Goal: Find specific page/section: Find specific page/section

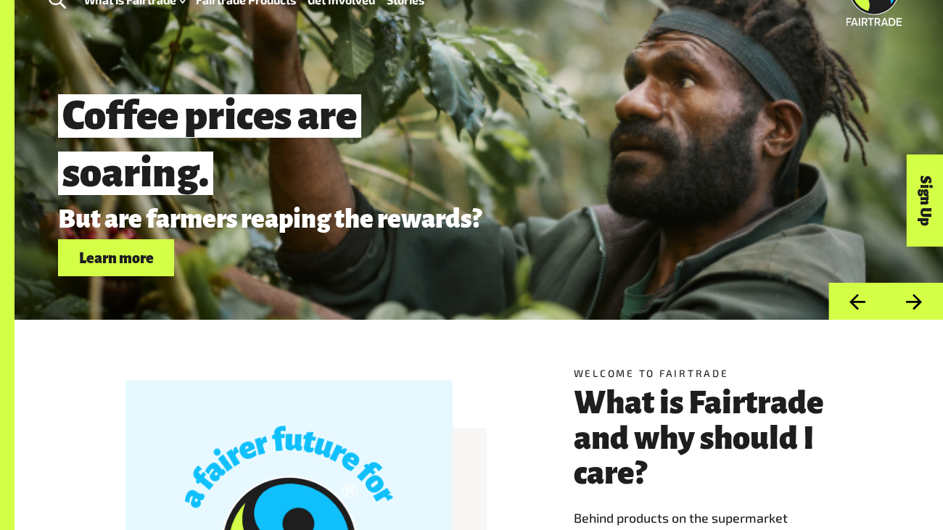
scroll to position [58, 0]
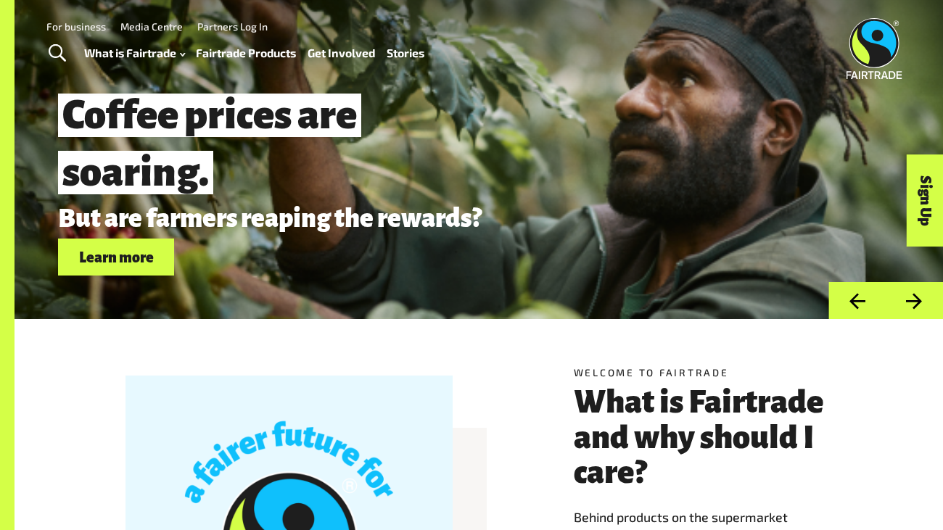
click at [224, 57] on link "Fairtrade Products" at bounding box center [246, 53] width 100 height 21
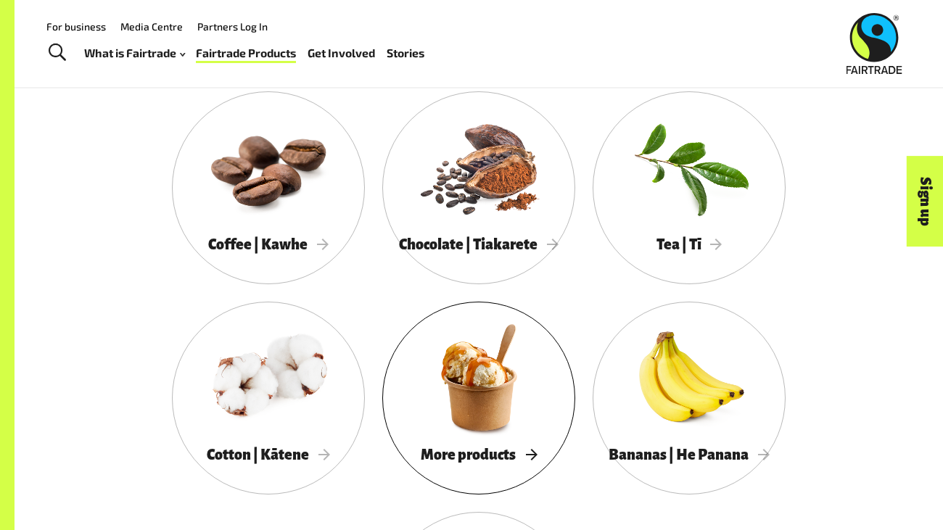
scroll to position [1230, 0]
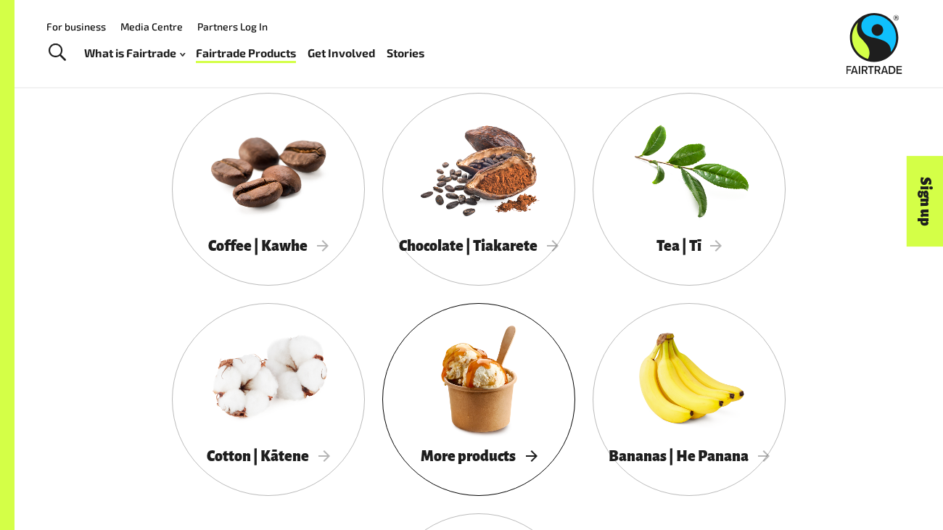
click at [477, 397] on div at bounding box center [478, 378] width 193 height 125
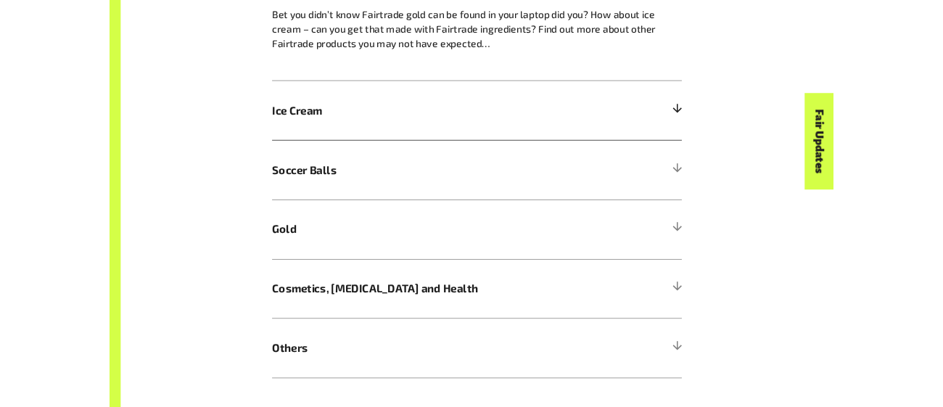
scroll to position [946, 0]
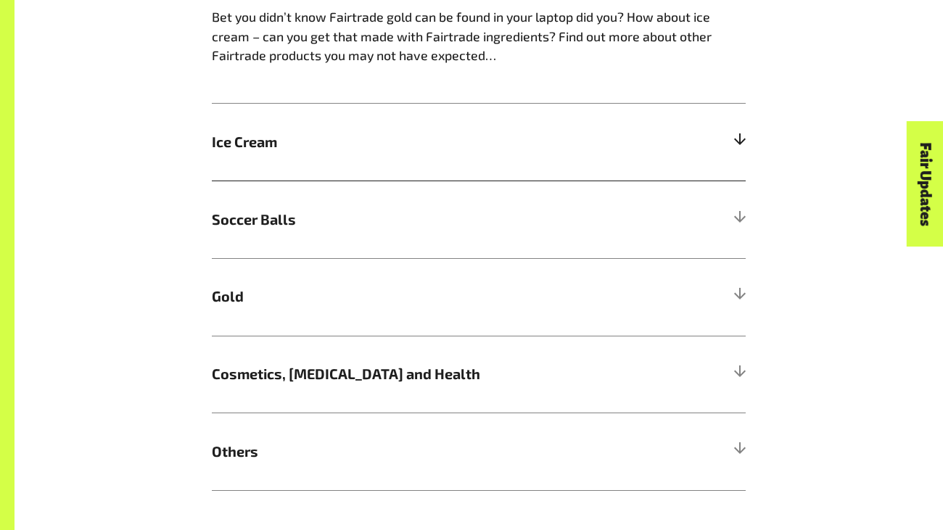
click at [404, 145] on span "Ice Cream" at bounding box center [412, 142] width 400 height 22
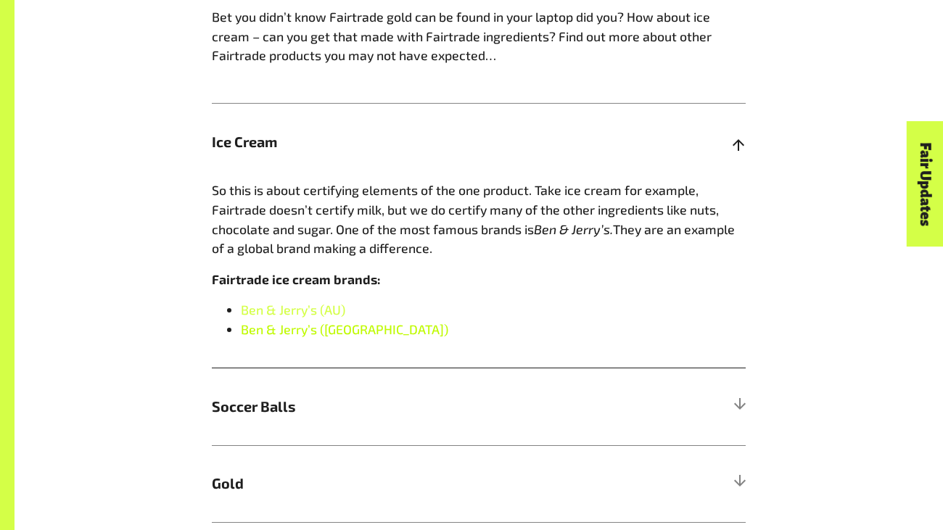
click at [339, 331] on link "Ben & Jerry’s (NZ)" at bounding box center [344, 329] width 207 height 16
